Goal: Communication & Community: Ask a question

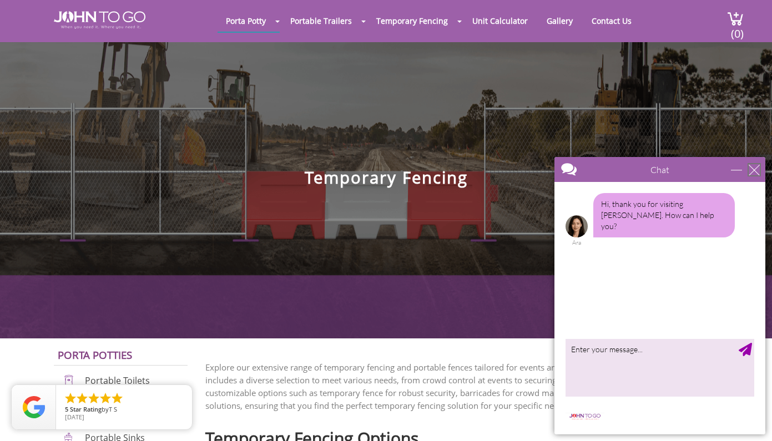
click at [754, 169] on div "close" at bounding box center [754, 169] width 11 height 11
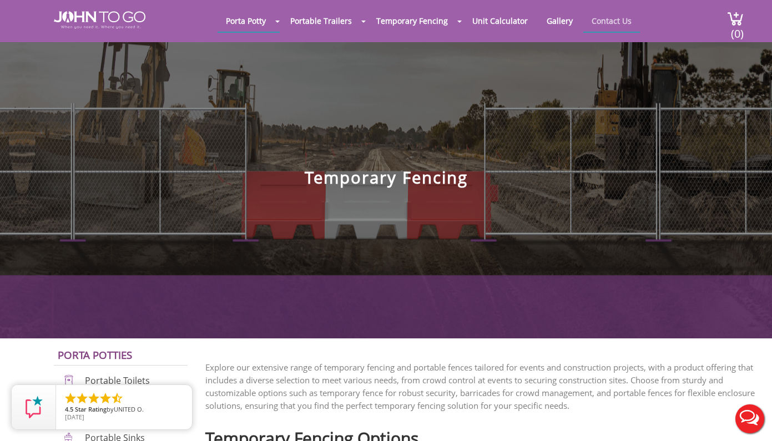
click at [611, 17] on link "Contact Us" at bounding box center [612, 21] width 57 height 22
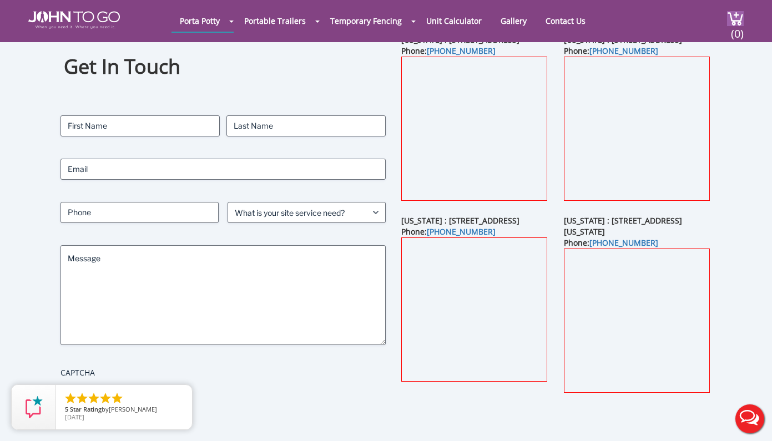
scroll to position [58, 0]
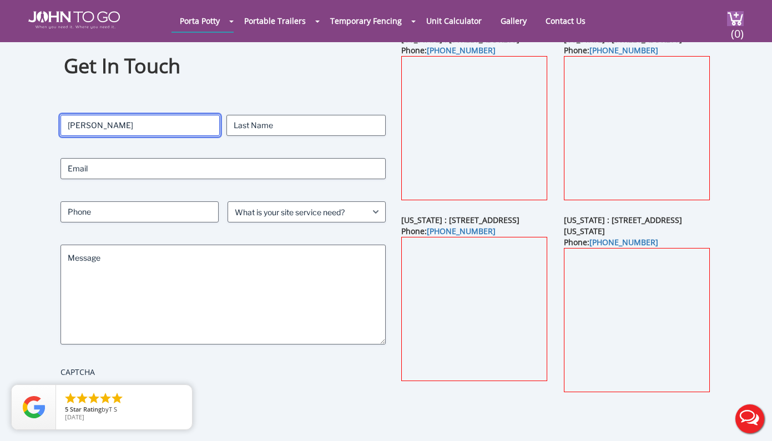
type input "Walter"
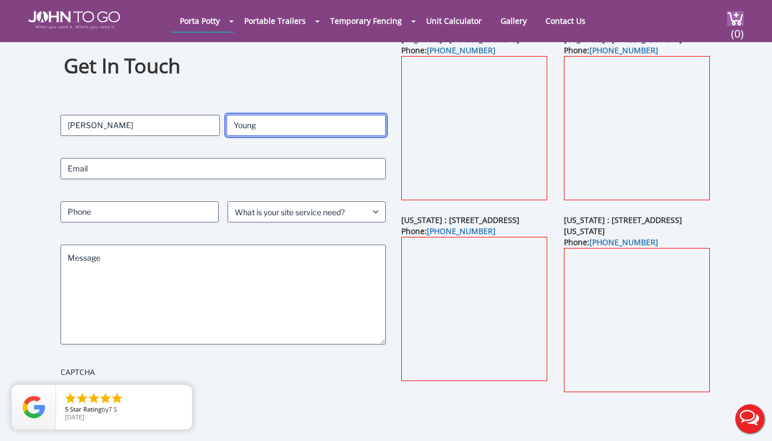
type input "Young"
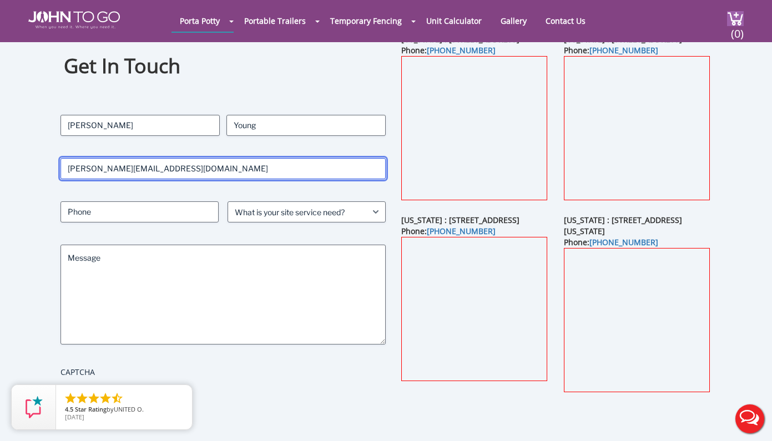
type input "walter@showstrategy.com"
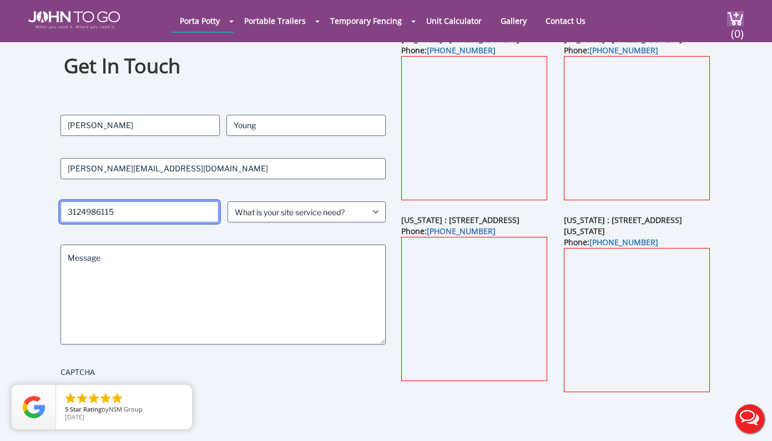
type input "3124986115"
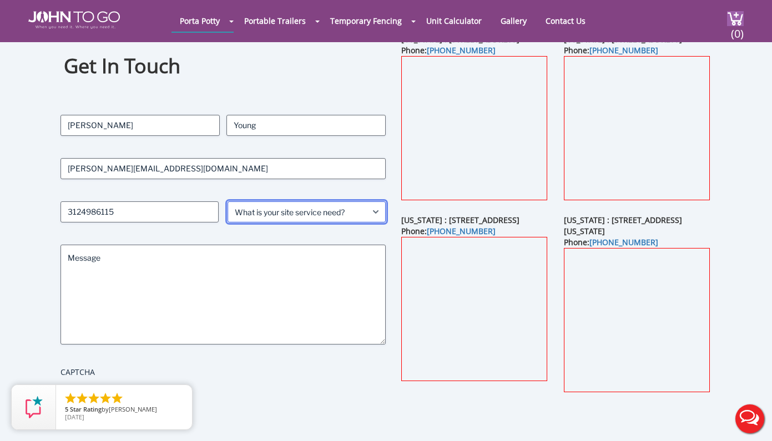
select select "Event"
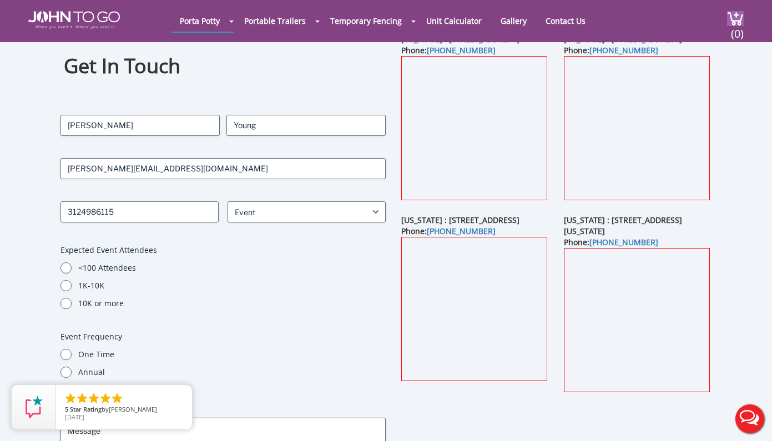
click at [97, 257] on fieldset "Expected Event Attendees <100 Attendees 1K-10K 10K or more" at bounding box center [224, 277] width 326 height 64
click at [66, 302] on input "10K or more" at bounding box center [66, 303] width 11 height 11
radio input "true"
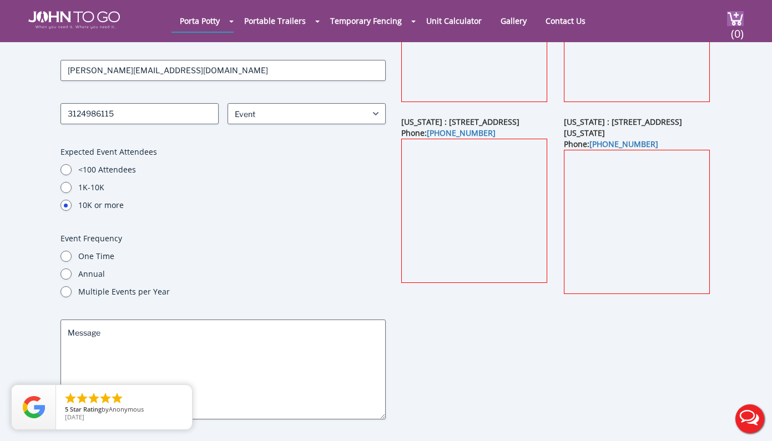
scroll to position [159, 0]
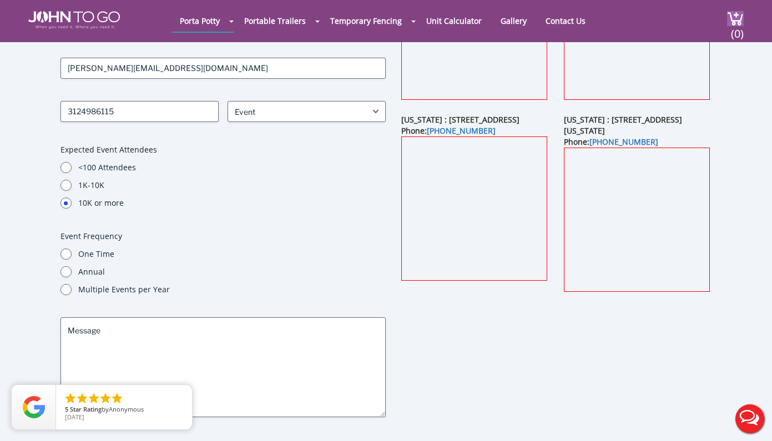
click at [66, 270] on input "Annual" at bounding box center [66, 272] width 11 height 11
radio input "true"
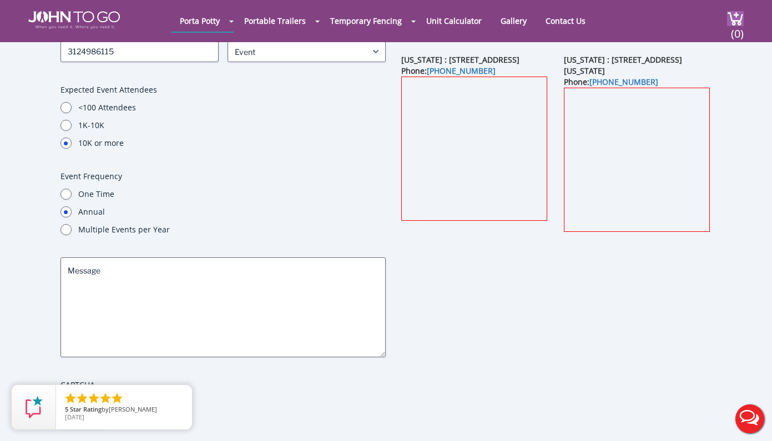
scroll to position [230, 0]
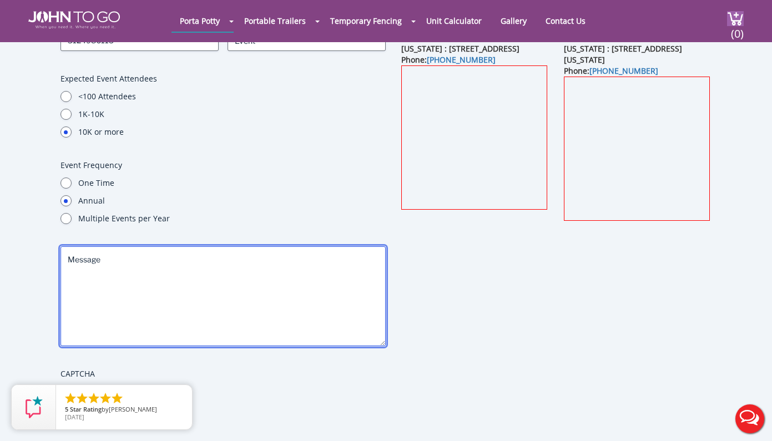
click at [88, 265] on textarea "Message" at bounding box center [224, 297] width 326 height 100
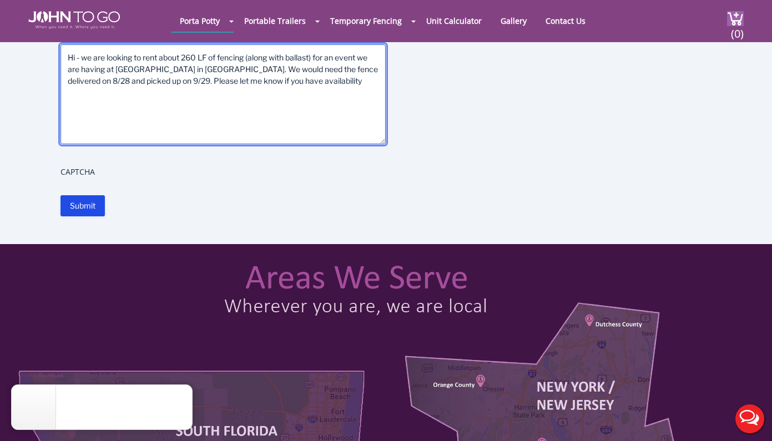
scroll to position [436, 0]
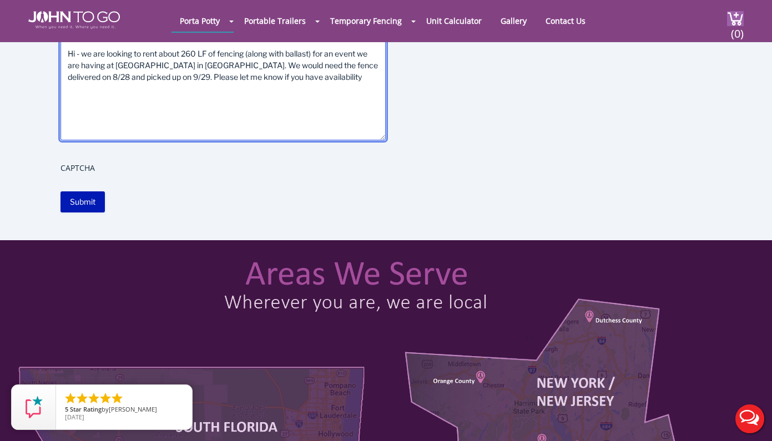
type textarea "Hi - we are looking to rent about 260 LF of fencing (along with ballast) for an…"
click at [86, 198] on input "Submit" at bounding box center [83, 202] width 44 height 21
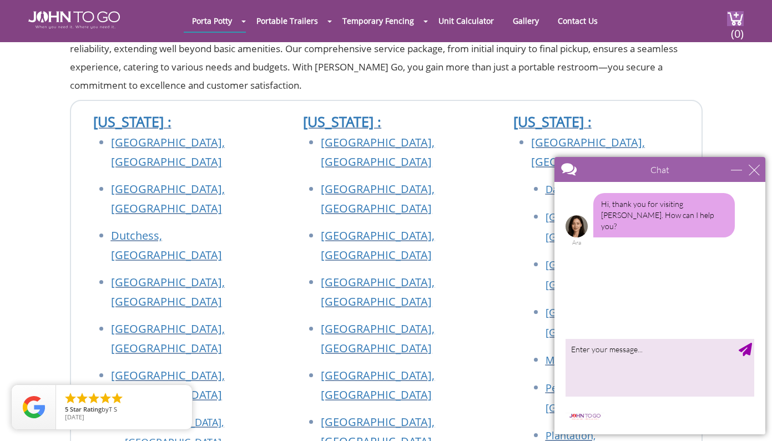
scroll to position [301, 0]
click at [757, 169] on div "close" at bounding box center [754, 169] width 11 height 11
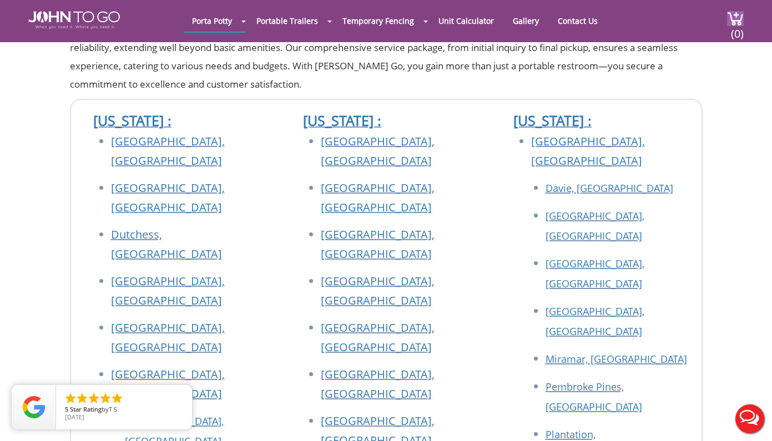
scroll to position [0, 0]
